Goal: Use online tool/utility: Utilize a website feature to perform a specific function

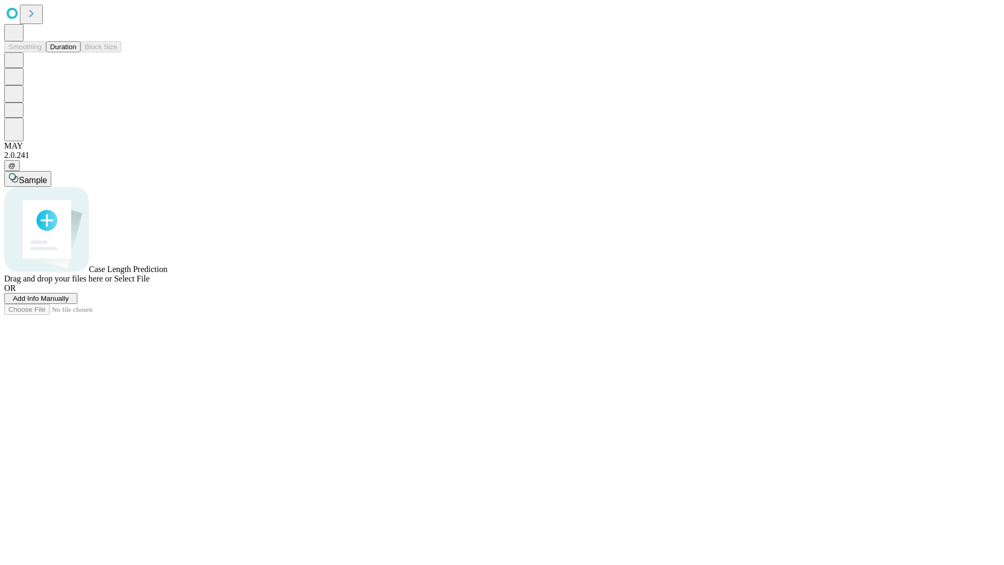
click at [69, 302] on span "Add Info Manually" at bounding box center [41, 299] width 56 height 8
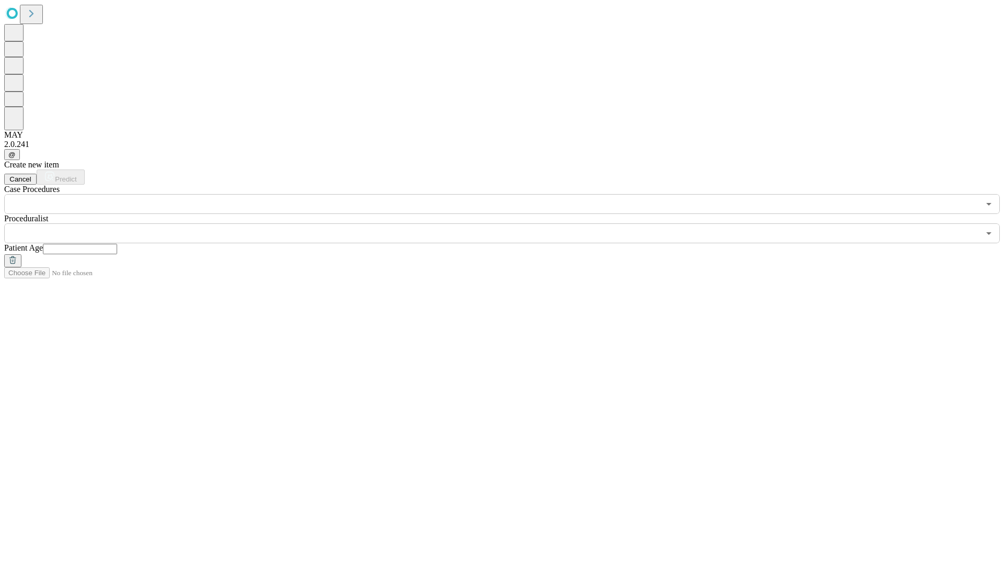
click at [117, 244] on input "text" at bounding box center [80, 249] width 74 height 10
type input "**"
click at [510, 223] on input "text" at bounding box center [492, 233] width 976 height 20
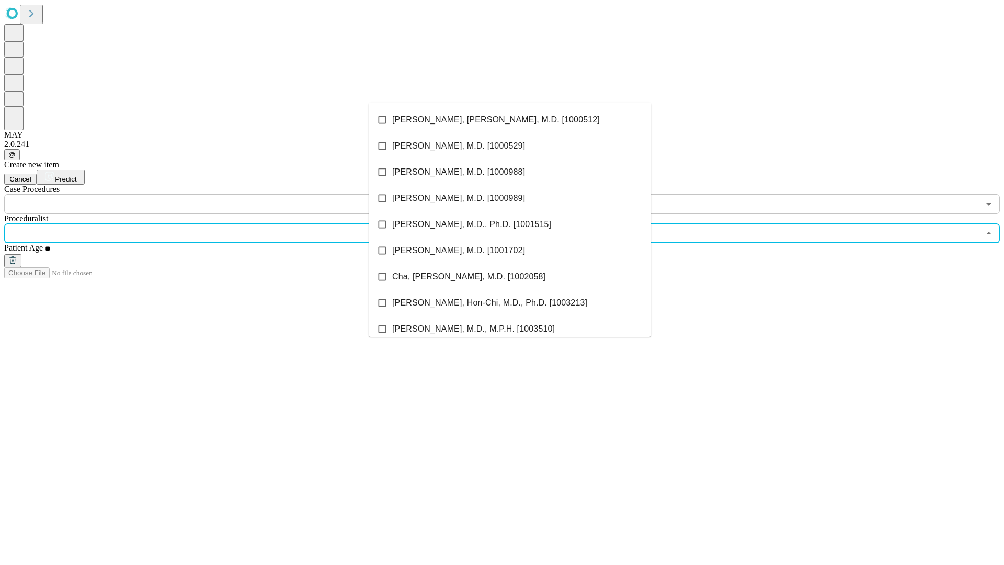
click at [510, 120] on li "[PERSON_NAME], [PERSON_NAME], M.D. [1000512]" at bounding box center [510, 120] width 282 height 26
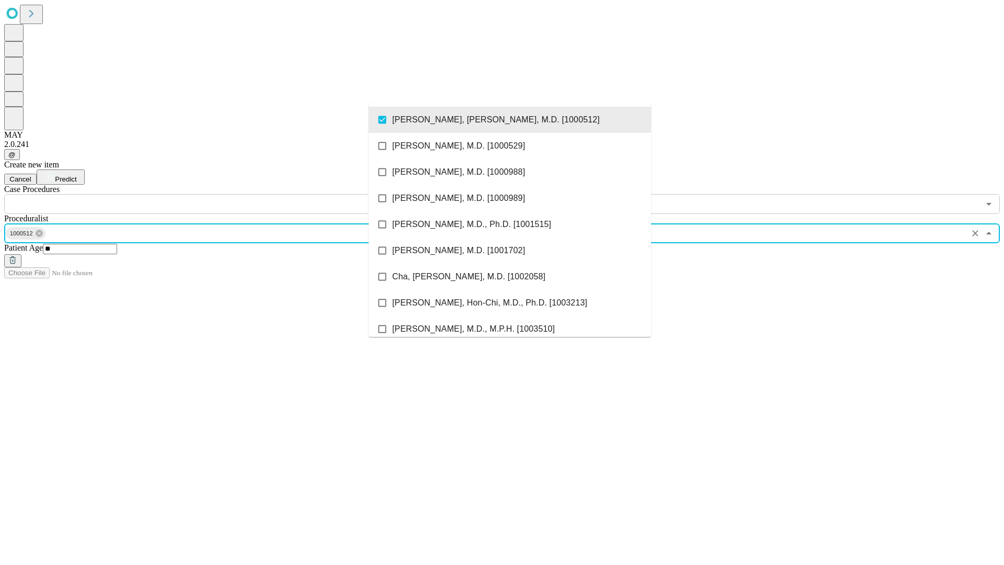
click at [220, 194] on input "text" at bounding box center [492, 204] width 976 height 20
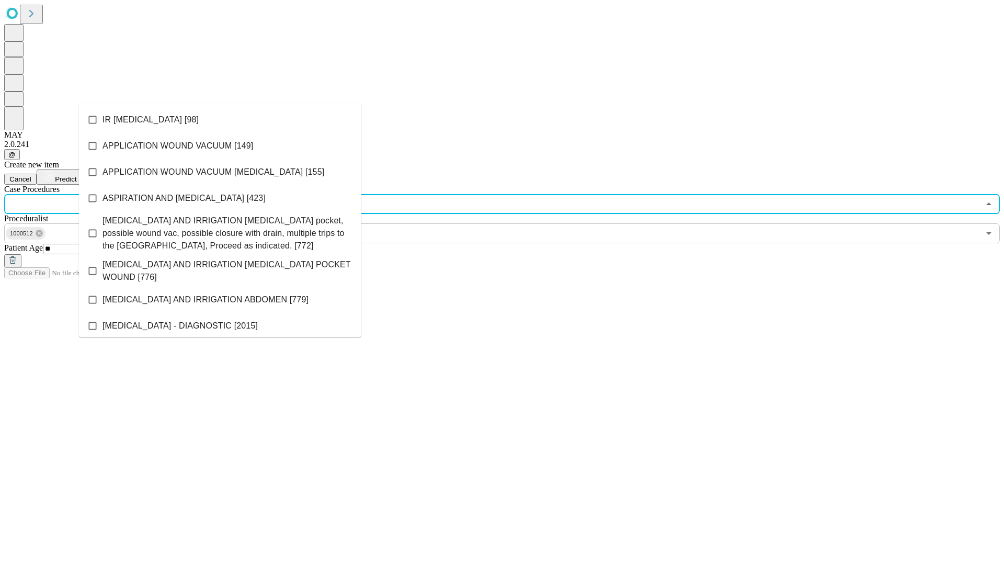
click at [220, 120] on li "IR [MEDICAL_DATA] [98]" at bounding box center [220, 120] width 282 height 26
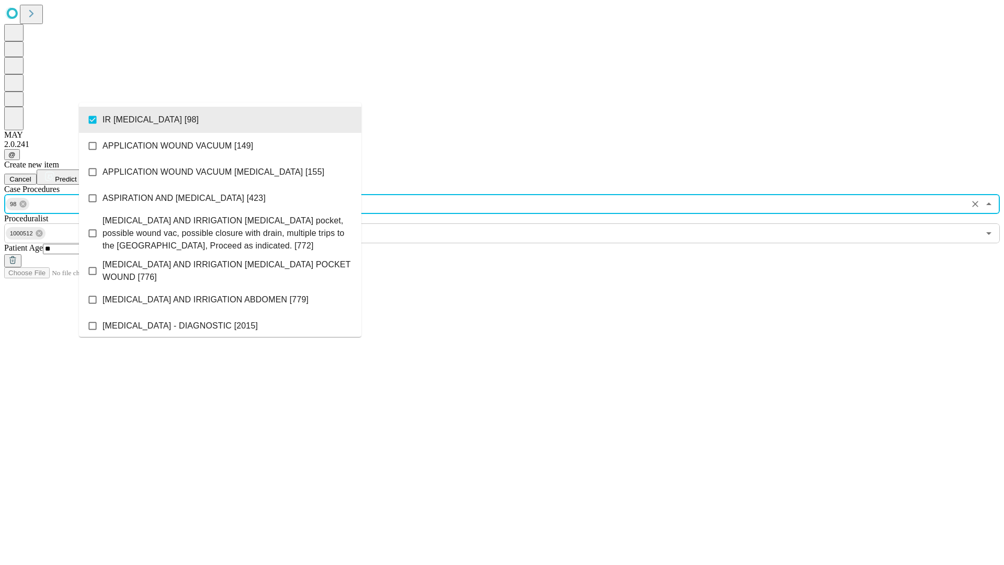
click at [76, 175] on span "Predict" at bounding box center [65, 179] width 21 height 8
